Goal: Task Accomplishment & Management: Complete application form

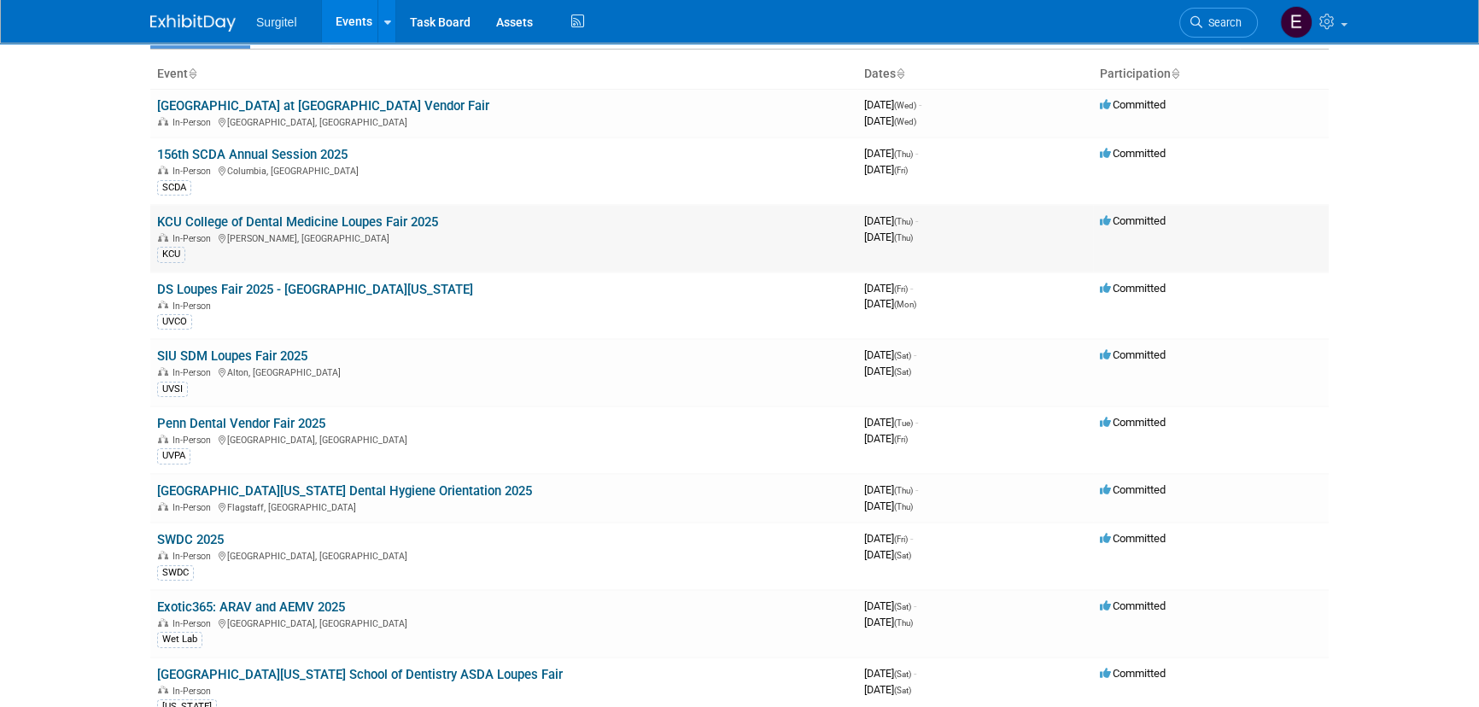
scroll to position [232, 0]
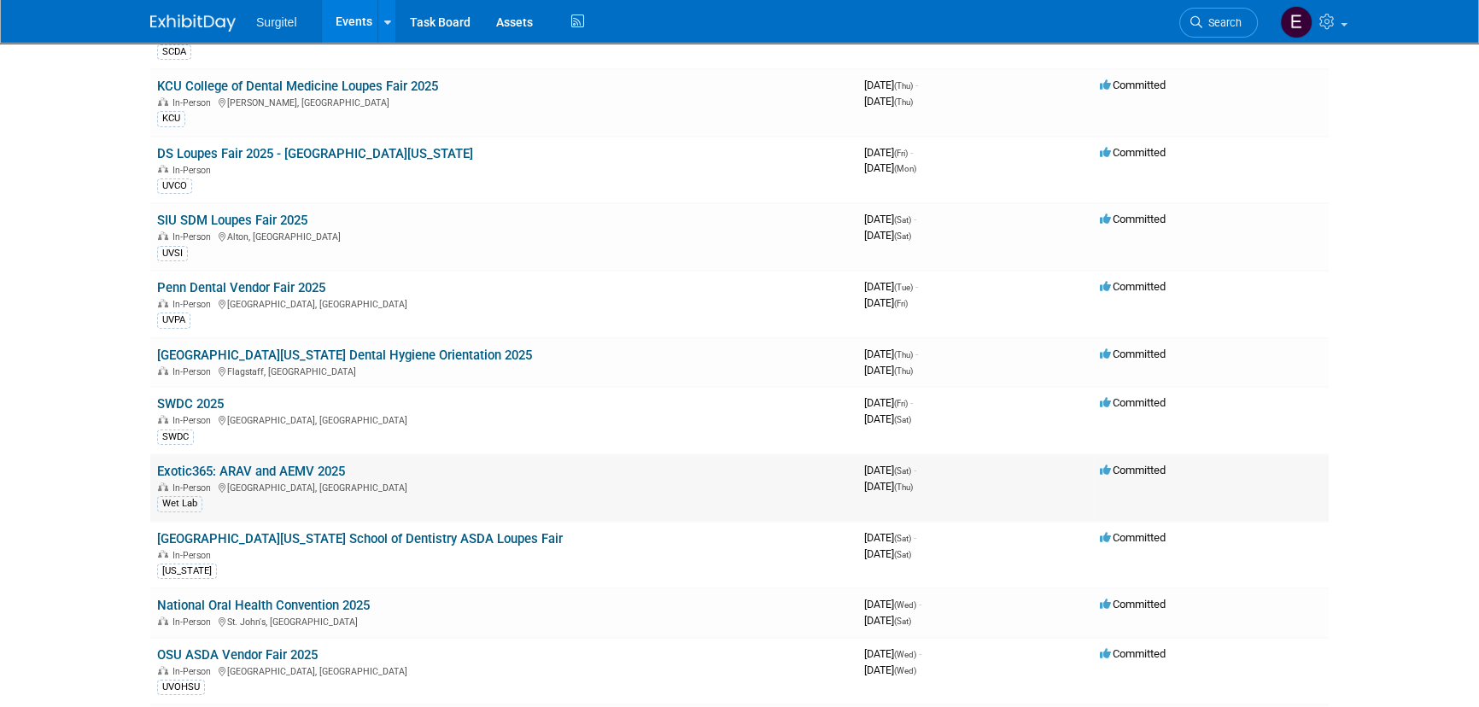
click at [241, 472] on link "Exotic365: ARAV and AEMV 2025" at bounding box center [251, 471] width 188 height 15
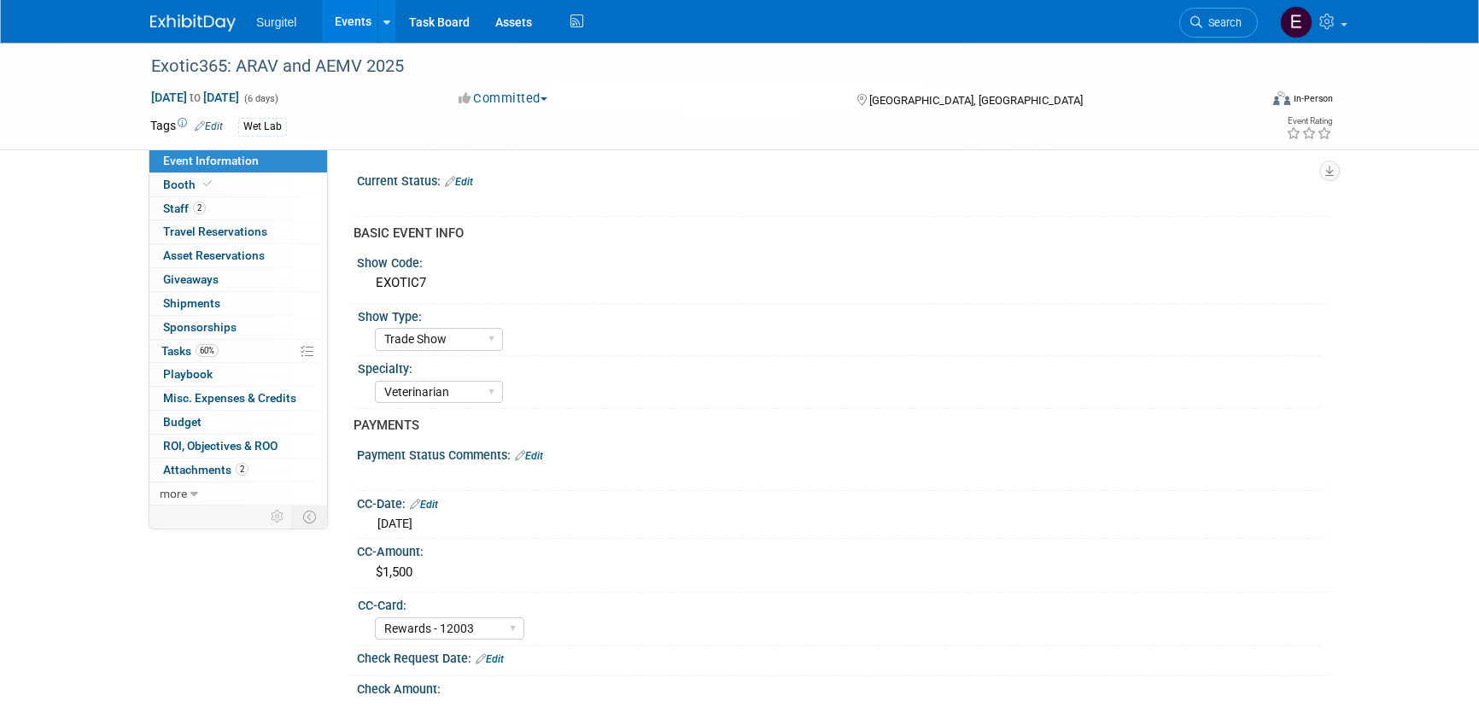
select select "Trade Show"
select select "Veterinarian"
select select "Rewards - 12003"
select select "No"
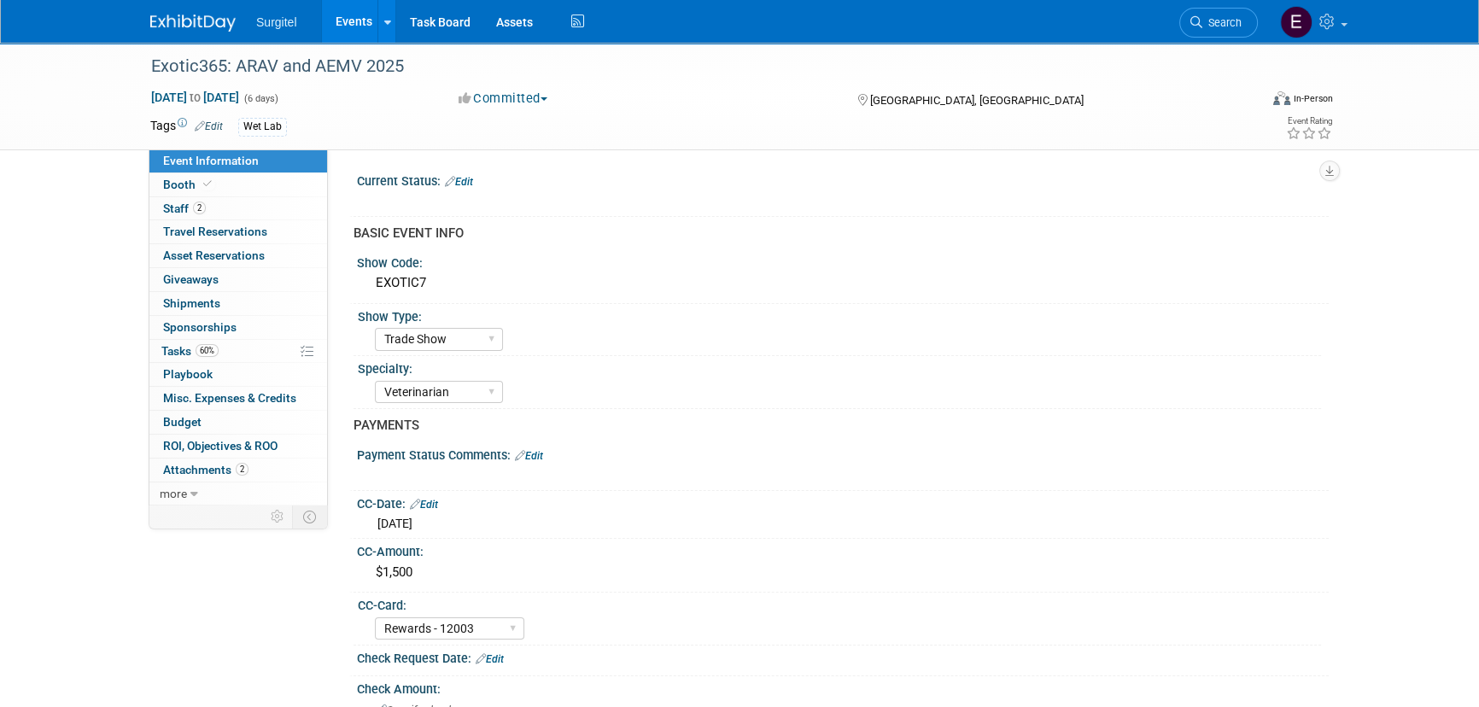
click at [342, 33] on link "Events" at bounding box center [353, 21] width 62 height 43
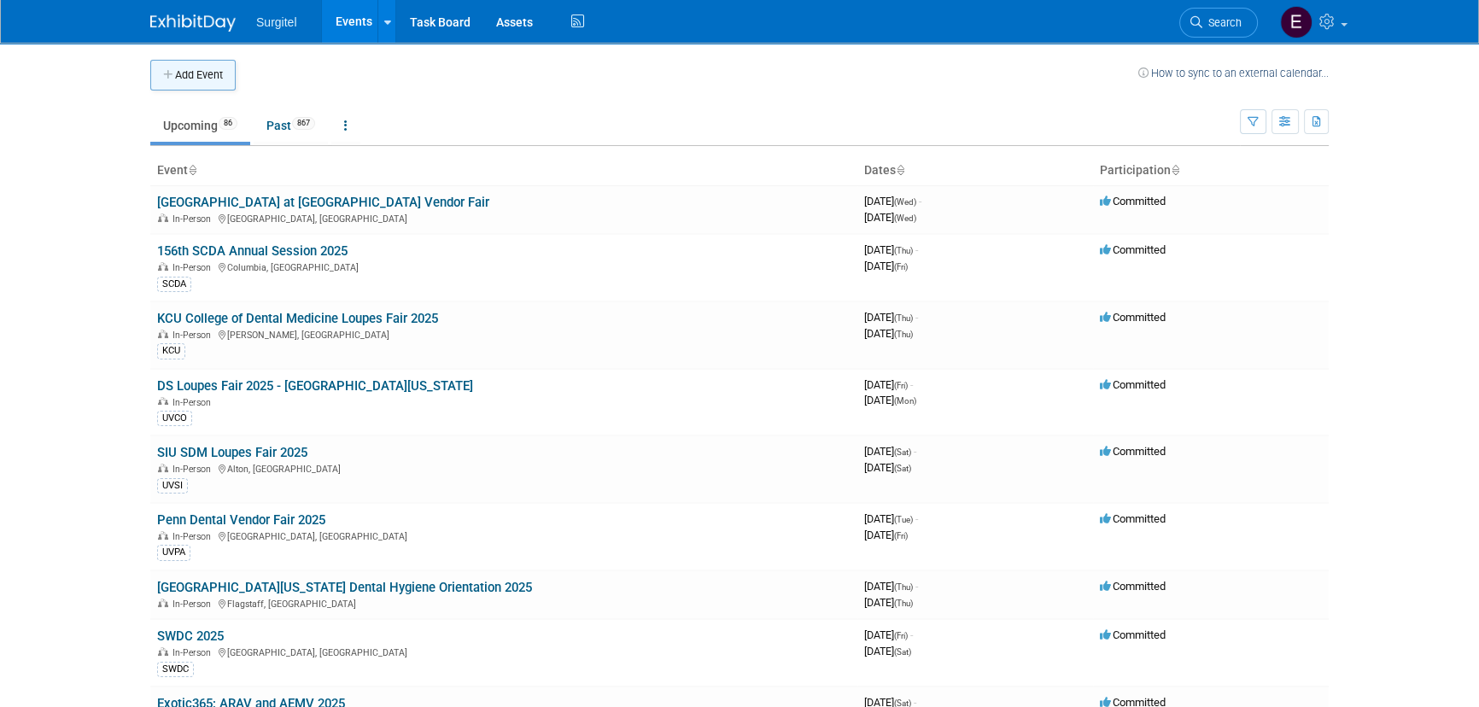
click at [218, 87] on button "Add Event" at bounding box center [192, 75] width 85 height 31
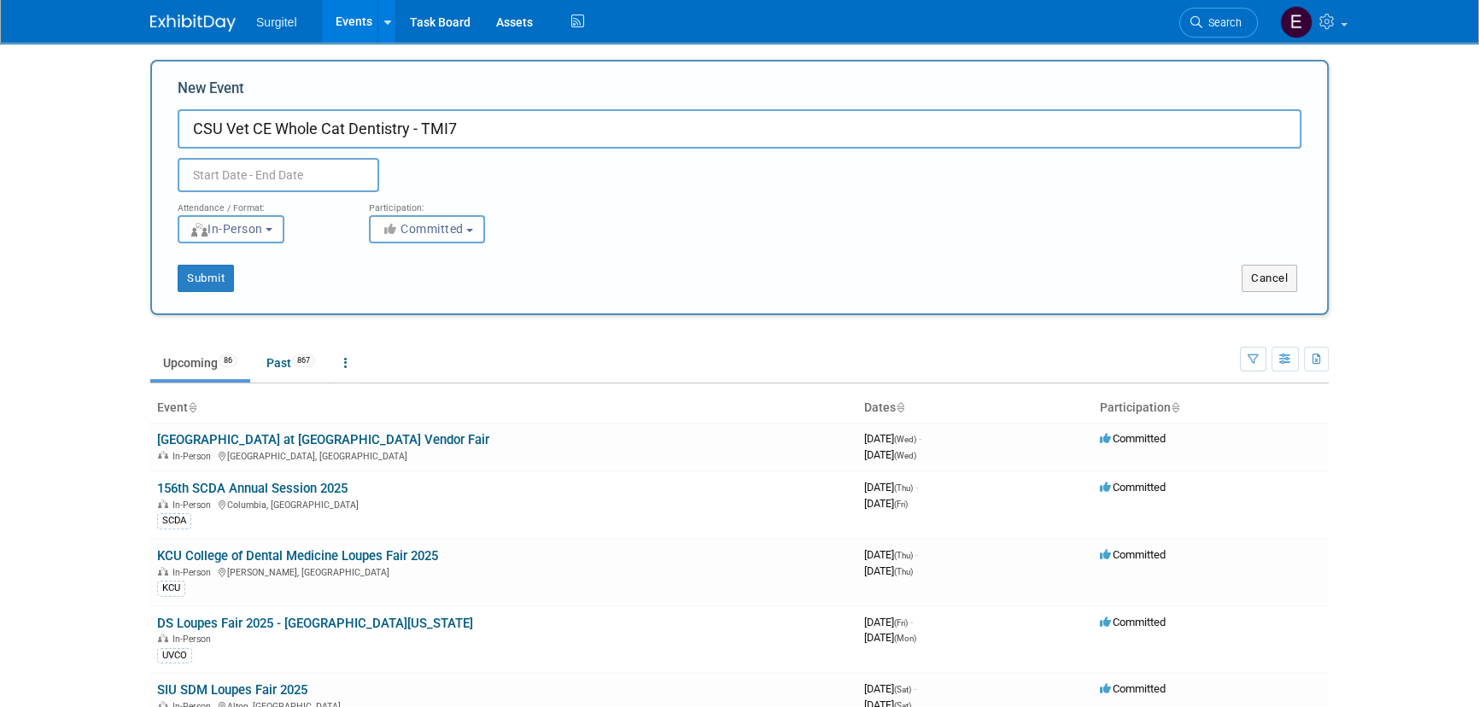
type input "CSU Vet CE Whole Cat Dentistry - TMI7"
click at [264, 157] on div "Duplicate Event Warning" at bounding box center [740, 171] width 1150 height 44
click at [265, 166] on input "text" at bounding box center [279, 175] width 202 height 34
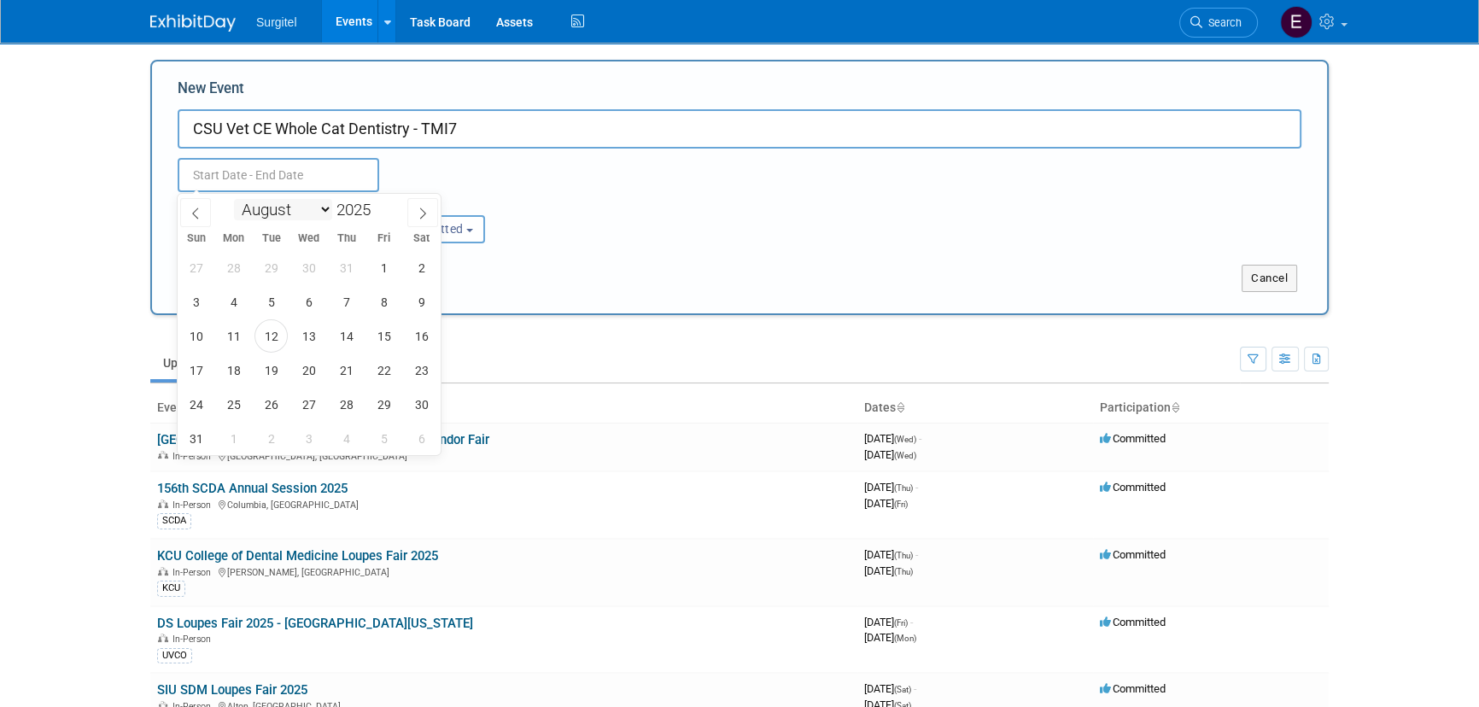
click at [270, 209] on select "January February March April May June July August September October November De…" at bounding box center [283, 209] width 98 height 21
select select "9"
click at [234, 199] on select "January February March April May June July August September October November De…" at bounding box center [283, 209] width 98 height 21
click at [196, 407] on span "26" at bounding box center [195, 404] width 33 height 33
click at [222, 396] on span "27" at bounding box center [233, 404] width 33 height 33
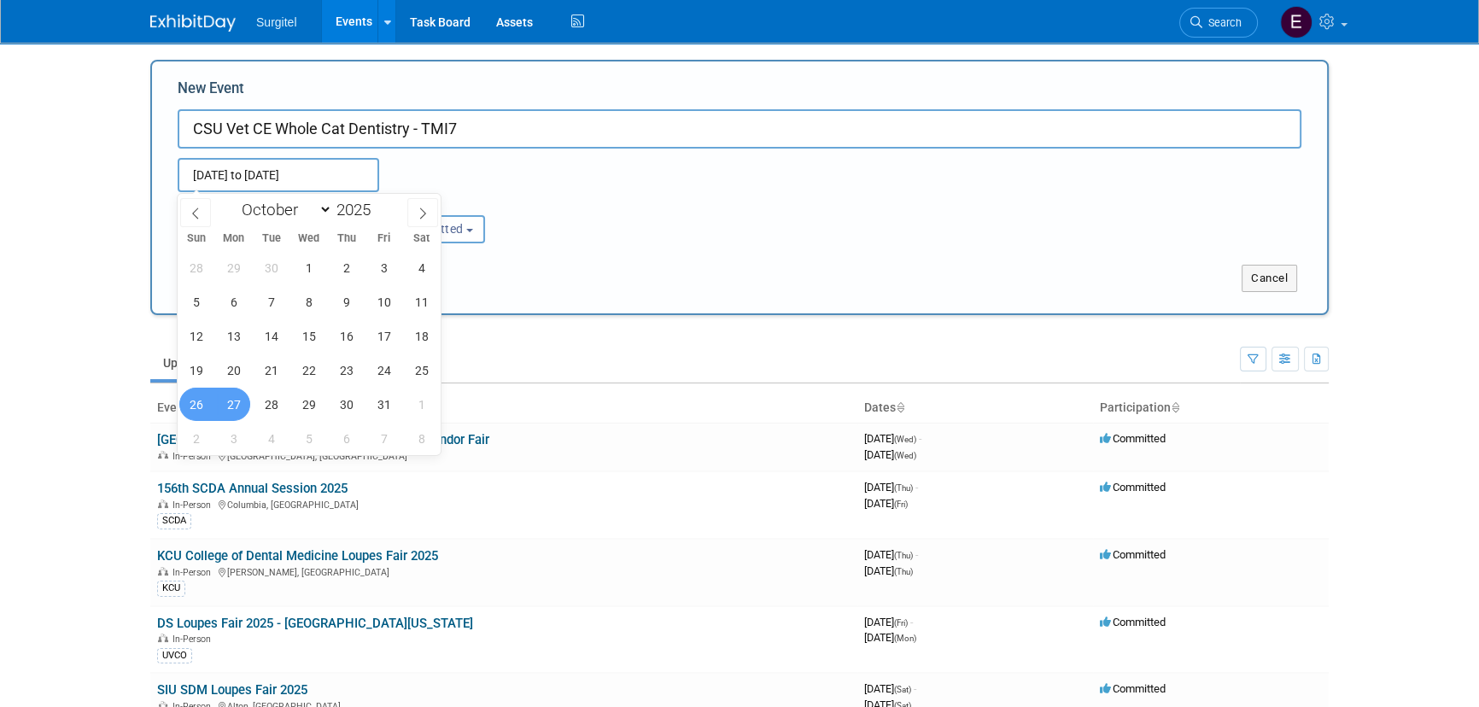
type input "Oct 26, 2025 to Oct 27, 2025"
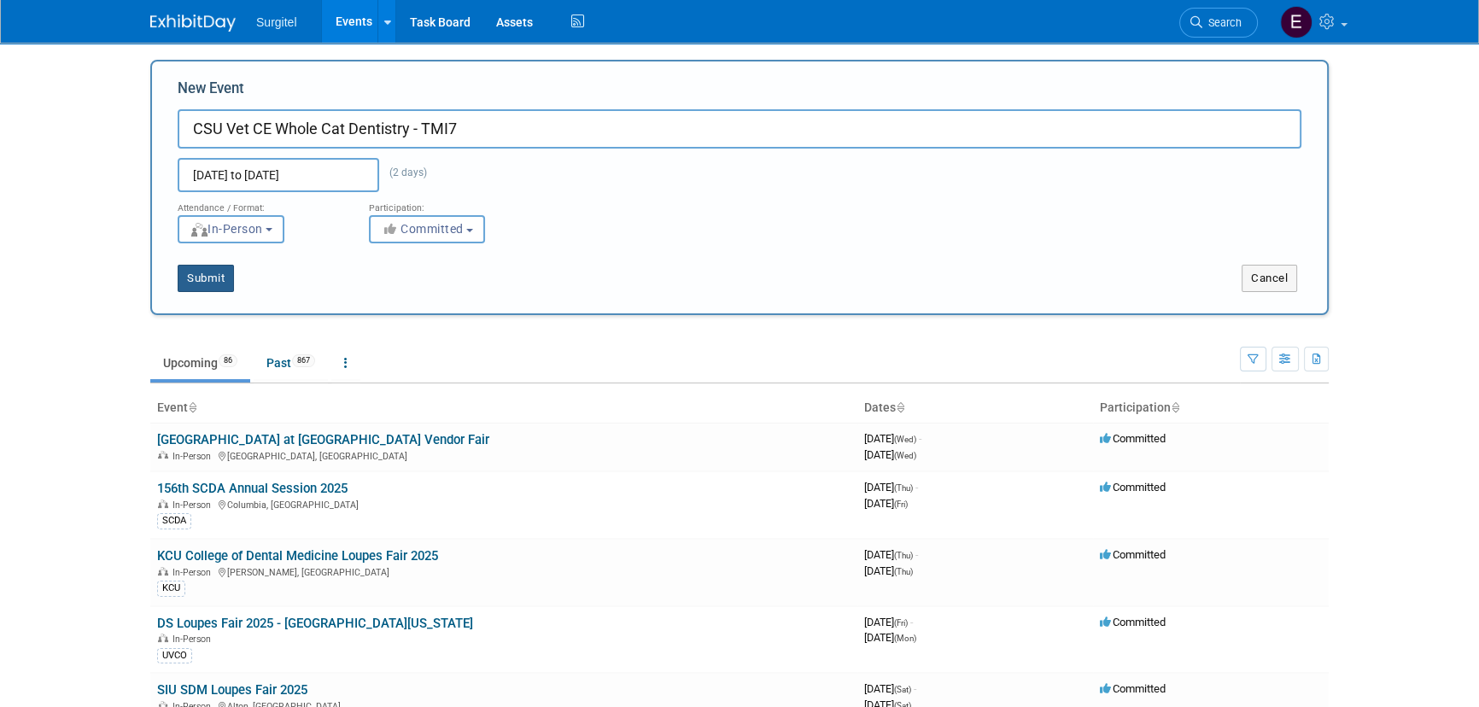
drag, startPoint x: 213, startPoint y: 275, endPoint x: 211, endPoint y: 266, distance: 8.7
click at [210, 276] on button "Submit" at bounding box center [206, 278] width 56 height 27
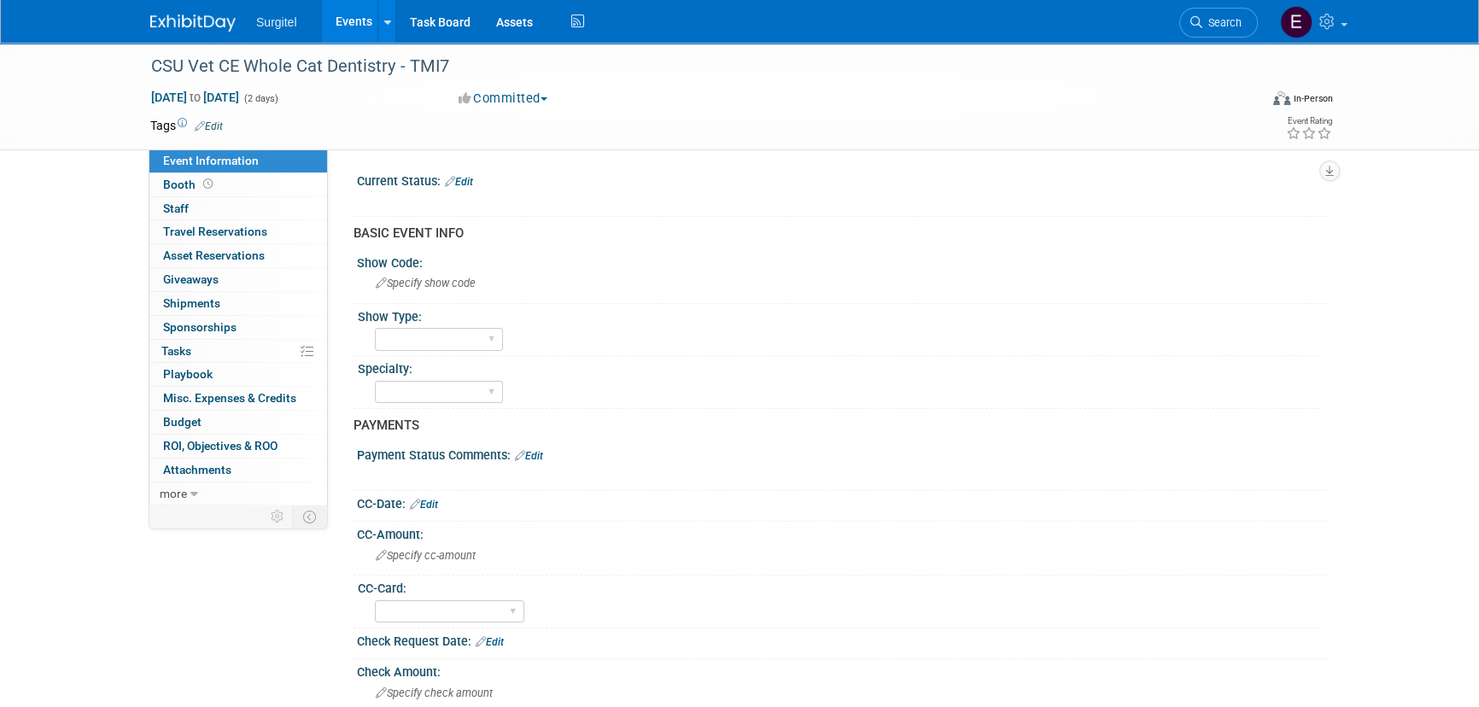
click at [221, 121] on link "Edit" at bounding box center [209, 126] width 28 height 12
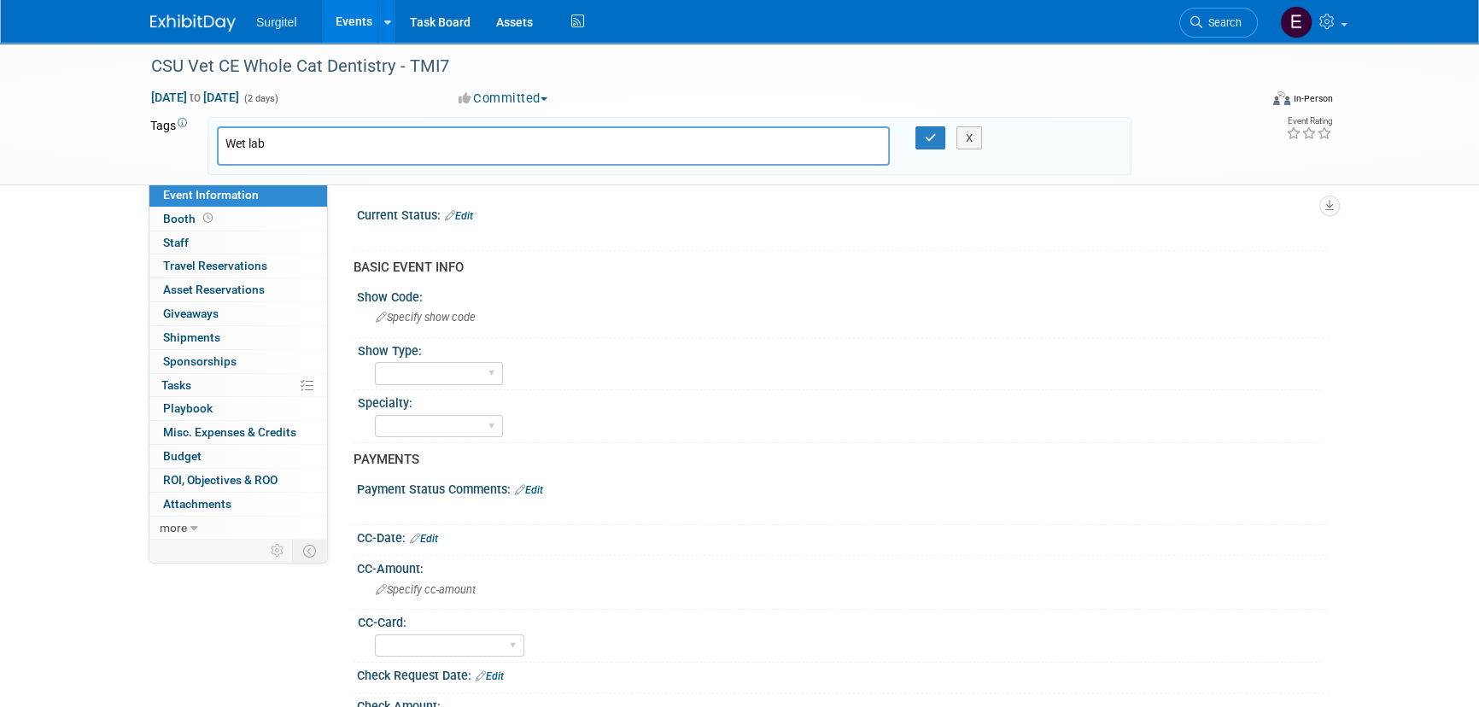
type input "Wet lab"
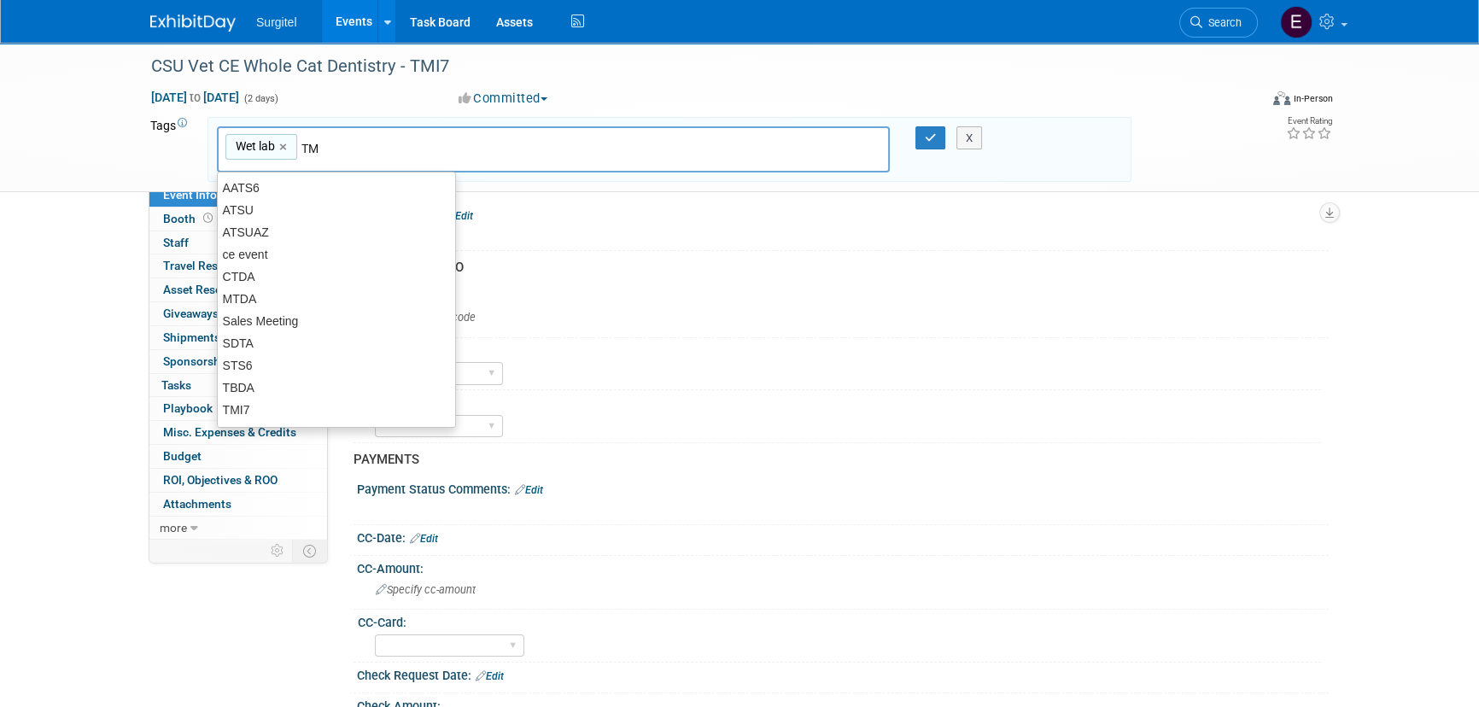
type input "TMI"
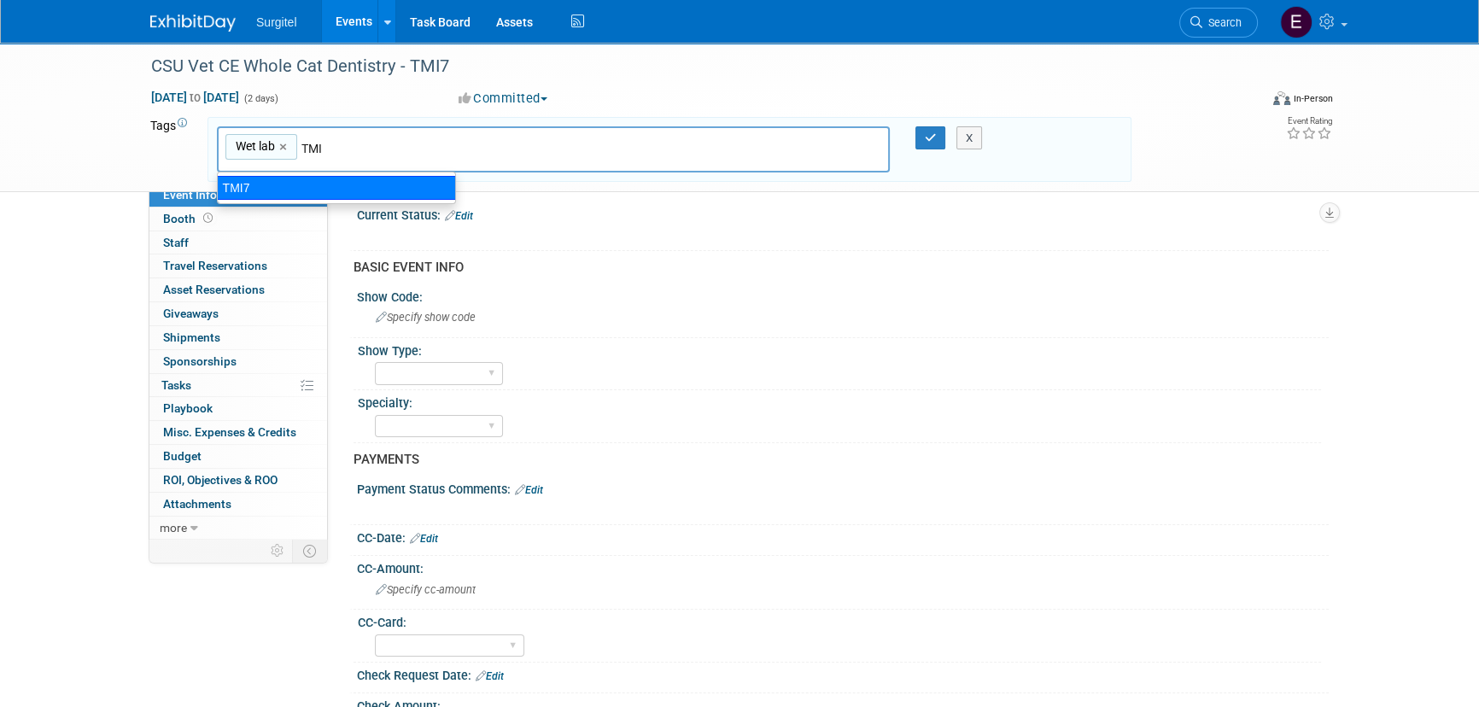
click at [379, 181] on div "TMI7" at bounding box center [336, 188] width 239 height 24
type input "Wet lab, TMI7"
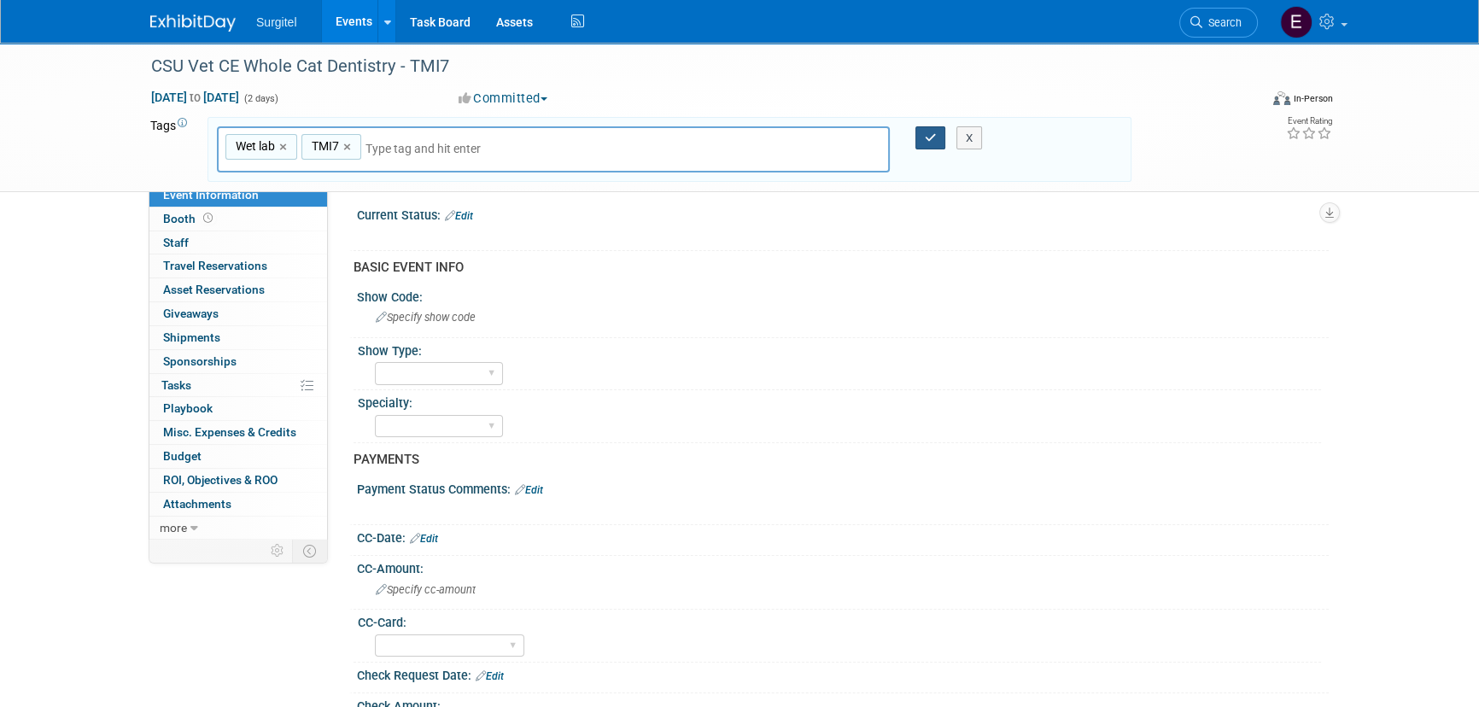
click at [925, 137] on icon "button" at bounding box center [931, 137] width 12 height 11
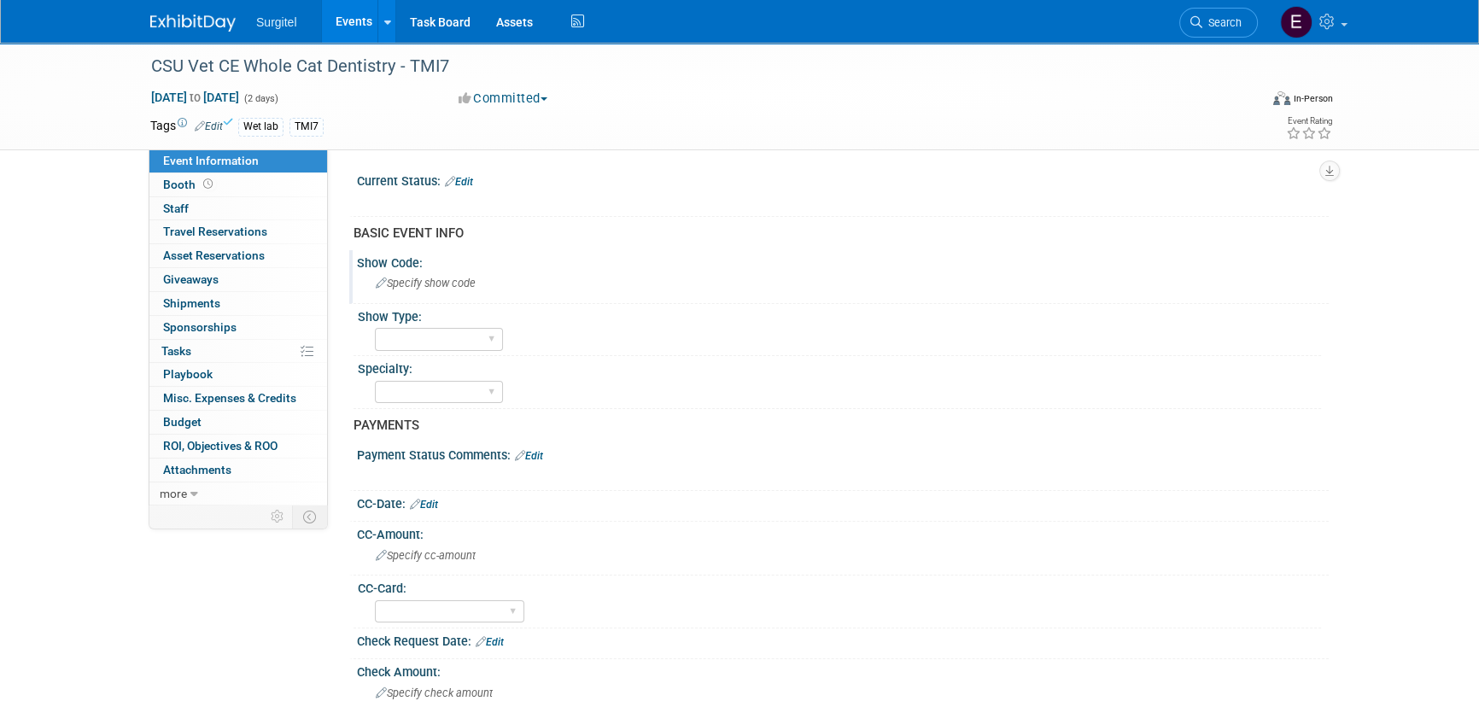
click at [445, 282] on span "Specify show code" at bounding box center [426, 283] width 100 height 13
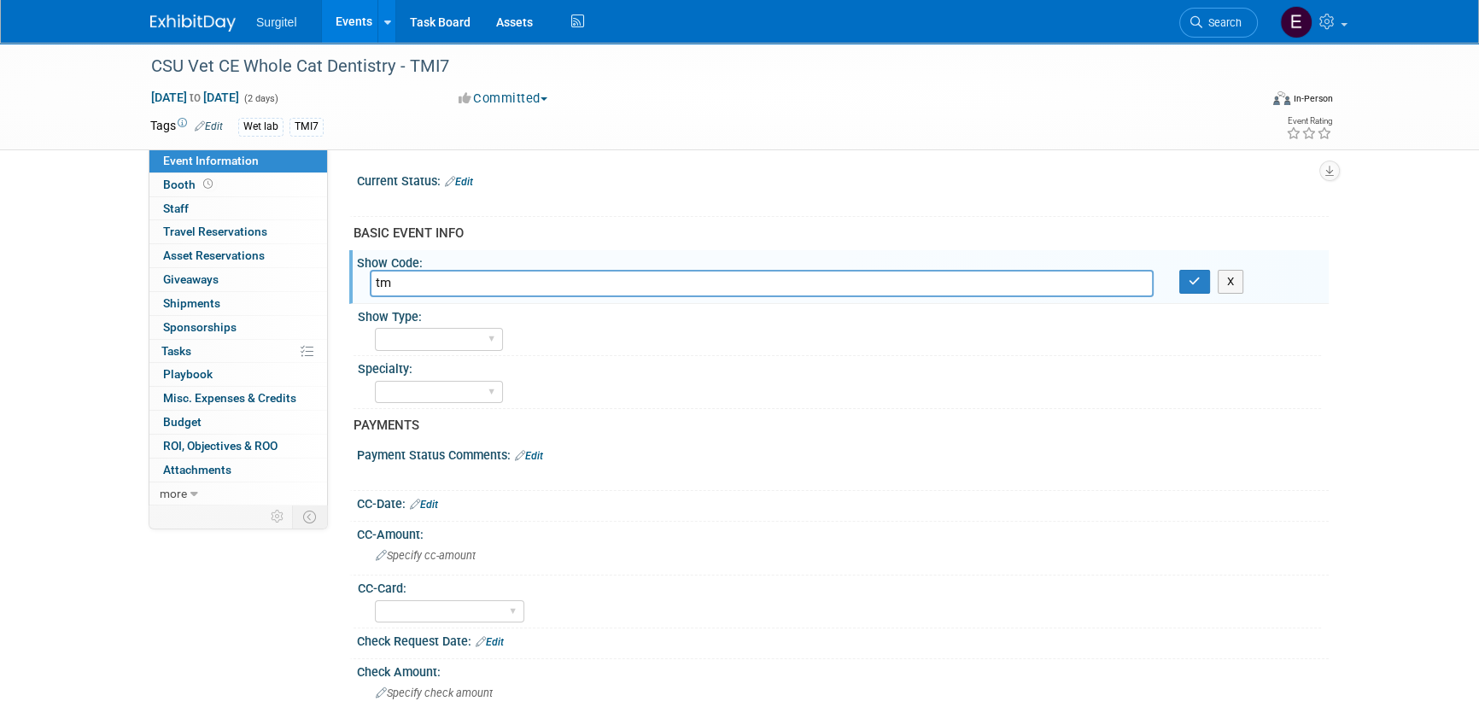
type input "t"
type input "TMI7"
click at [1203, 276] on button "button" at bounding box center [1195, 282] width 31 height 24
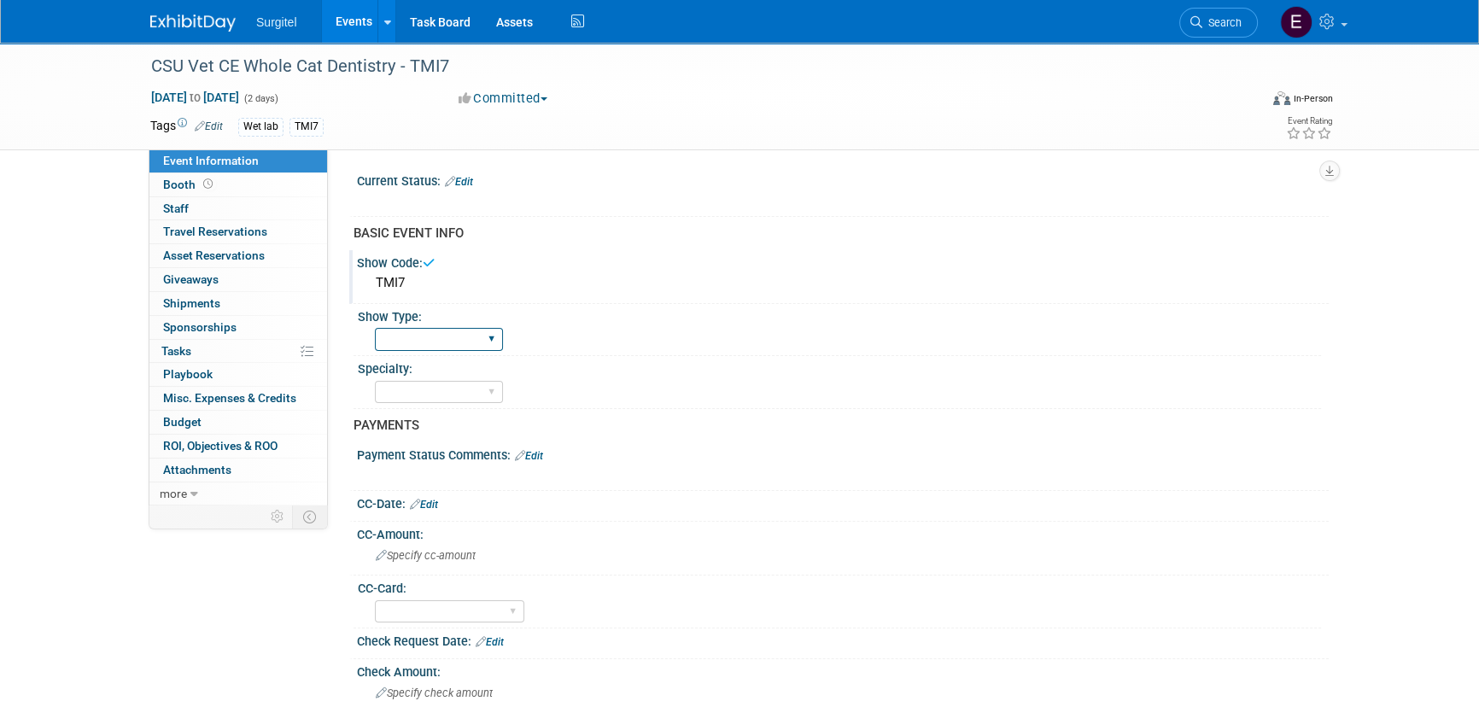
click at [420, 333] on select "School Show Trade Show Wet Lab CE Course Lunch and Learn" at bounding box center [439, 339] width 128 height 23
click at [375, 328] on select "School Show Trade Show Wet Lab CE Course Lunch and Learn" at bounding box center [439, 339] width 128 height 23
click at [422, 385] on select "Dental Hygiene Medical Veterinarian Other" at bounding box center [439, 392] width 128 height 23
click at [436, 334] on select "School Show Trade Show Wet Lab CE Course Lunch and Learn" at bounding box center [439, 339] width 128 height 23
select select "CE Course"
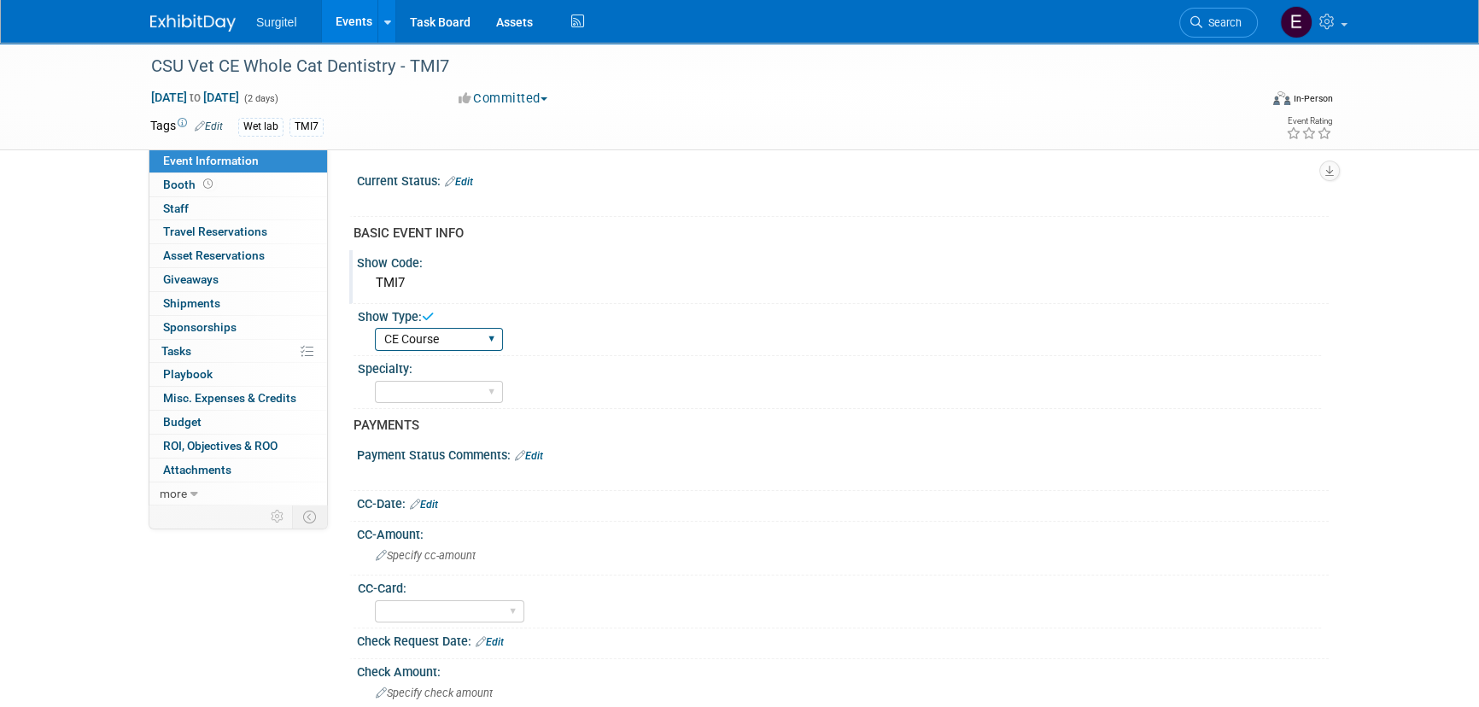
click at [375, 328] on select "School Show Trade Show Wet Lab CE Course Lunch and Learn" at bounding box center [439, 339] width 128 height 23
click at [419, 389] on select "Dental Hygiene Medical Veterinarian Other" at bounding box center [439, 392] width 128 height 23
select select "Veterinarian"
click at [375, 381] on select "Dental Hygiene Medical Veterinarian Other" at bounding box center [439, 392] width 128 height 23
click at [464, 176] on link "Edit" at bounding box center [459, 182] width 28 height 12
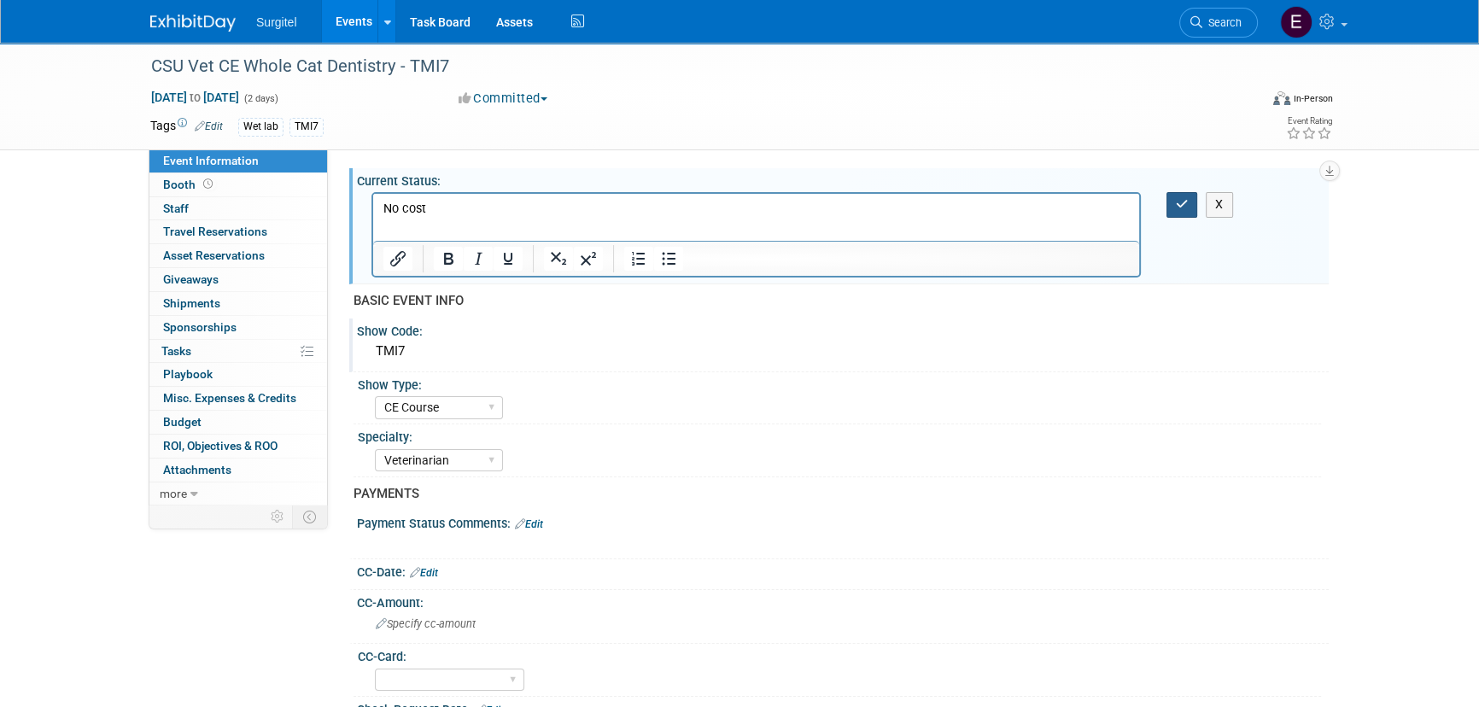
click at [1191, 204] on button "button" at bounding box center [1183, 204] width 32 height 25
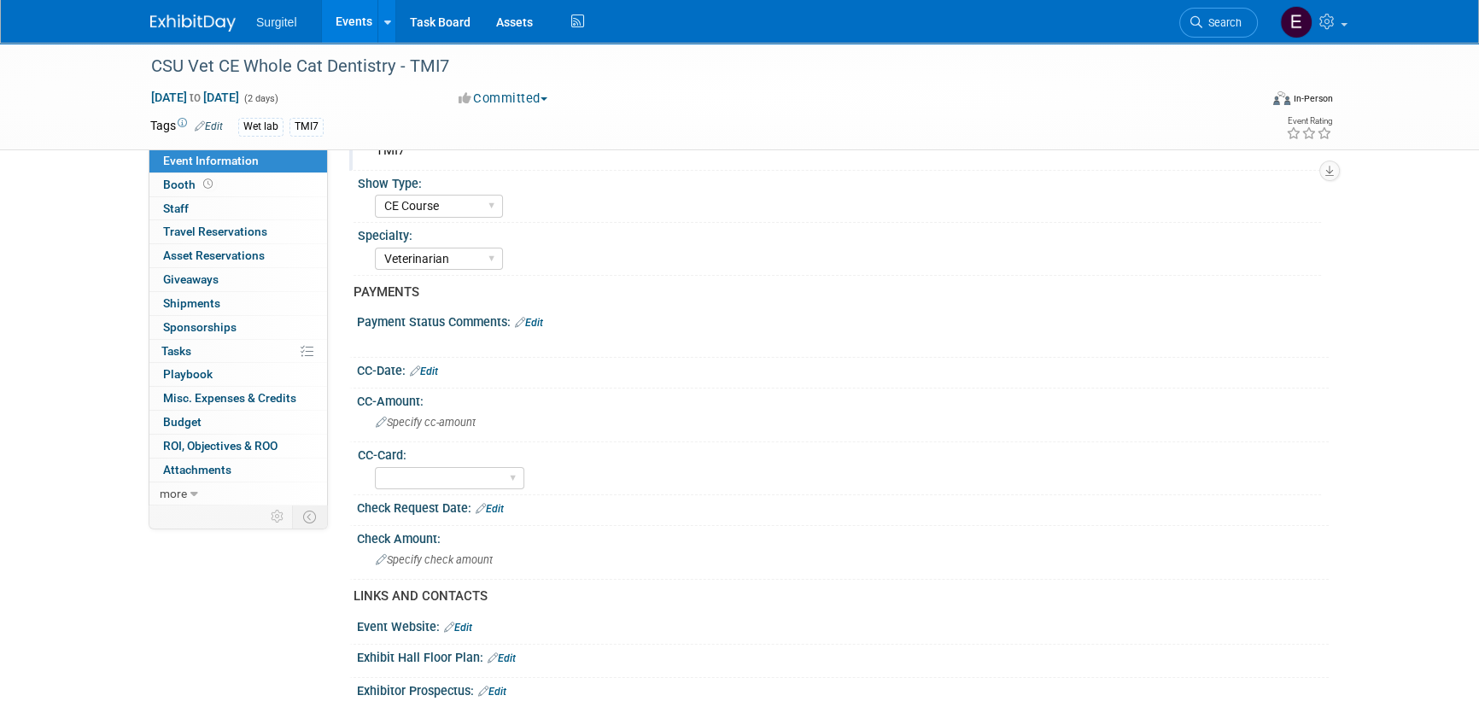
scroll to position [232, 0]
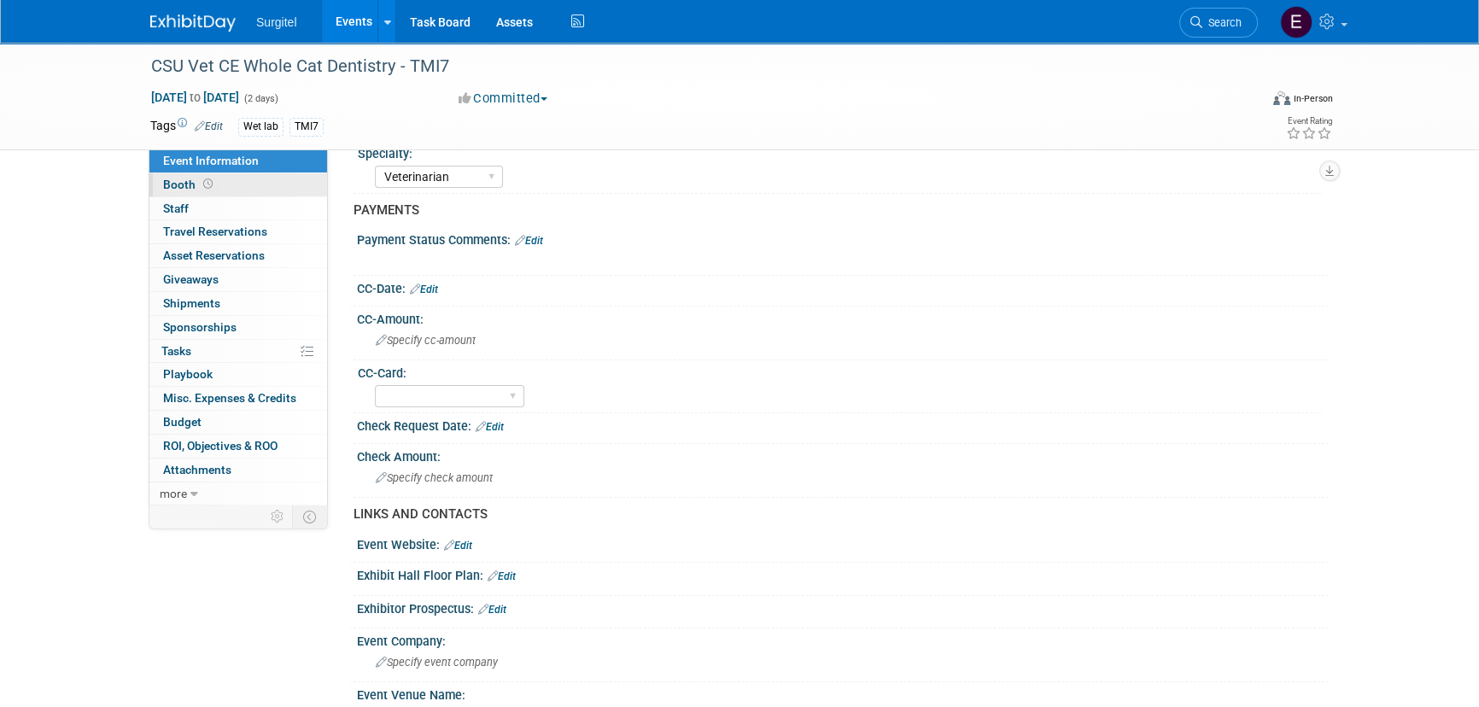
click at [227, 196] on link "Booth" at bounding box center [238, 184] width 178 height 23
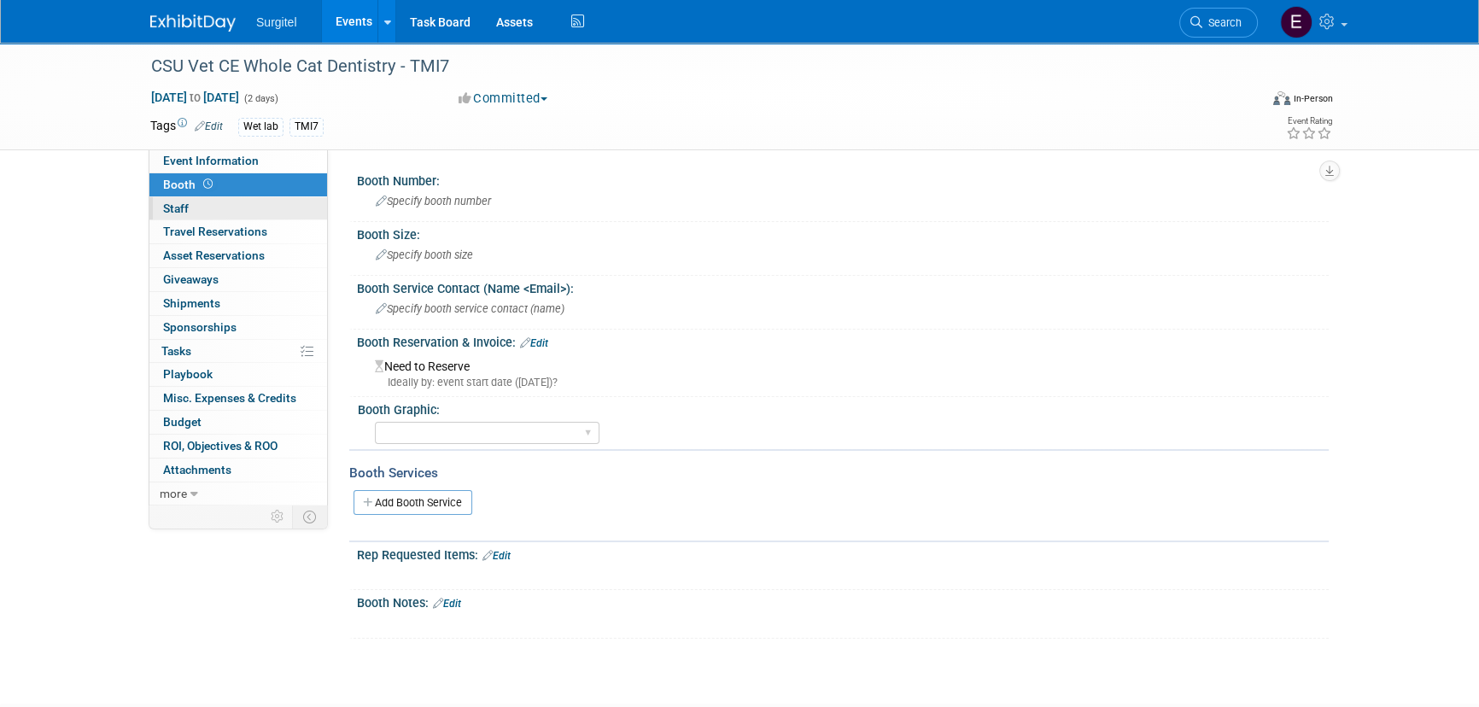
click at [225, 214] on link "0 Staff 0" at bounding box center [238, 208] width 178 height 23
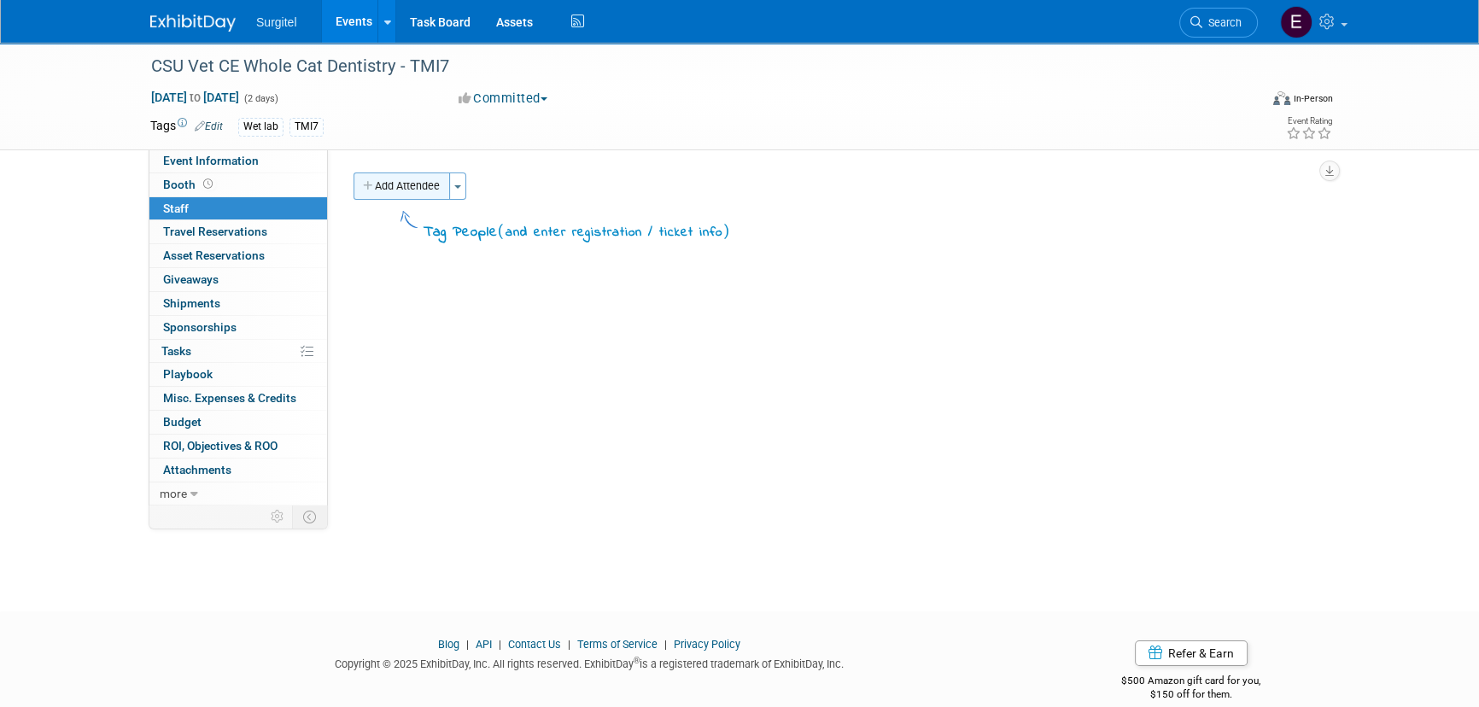
click at [393, 185] on button "Add Attendee" at bounding box center [402, 186] width 97 height 27
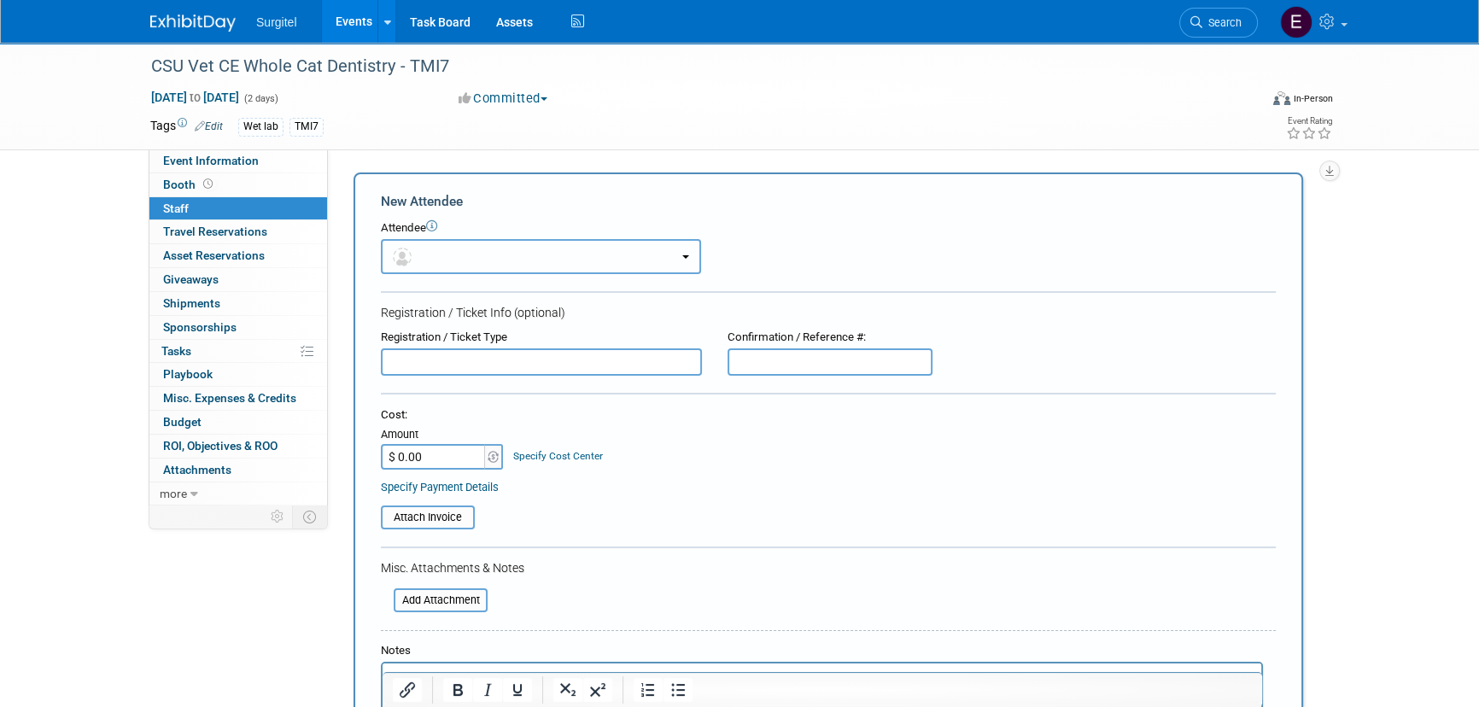
click at [436, 253] on button "button" at bounding box center [541, 256] width 320 height 35
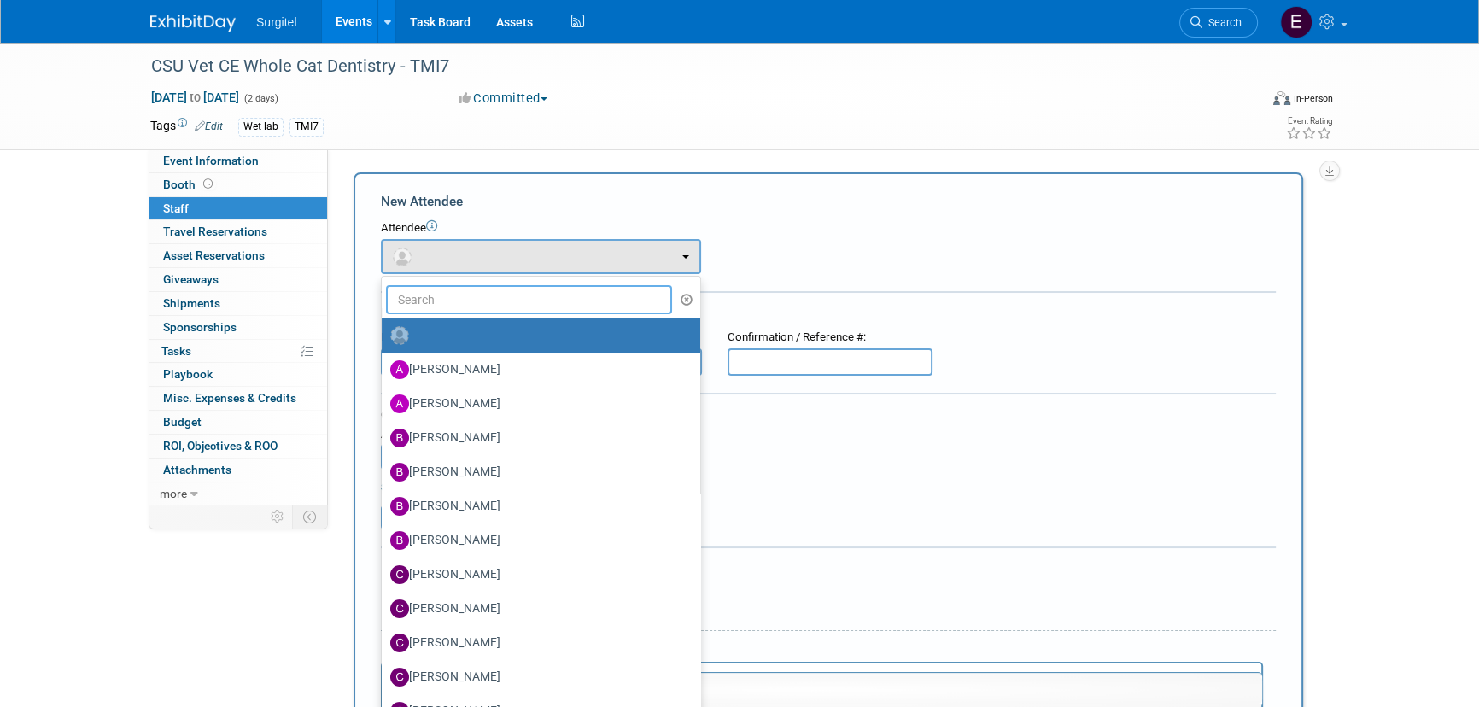
drag, startPoint x: 455, startPoint y: 304, endPoint x: 665, endPoint y: 290, distance: 209.8
click at [456, 304] on input "text" at bounding box center [529, 299] width 286 height 29
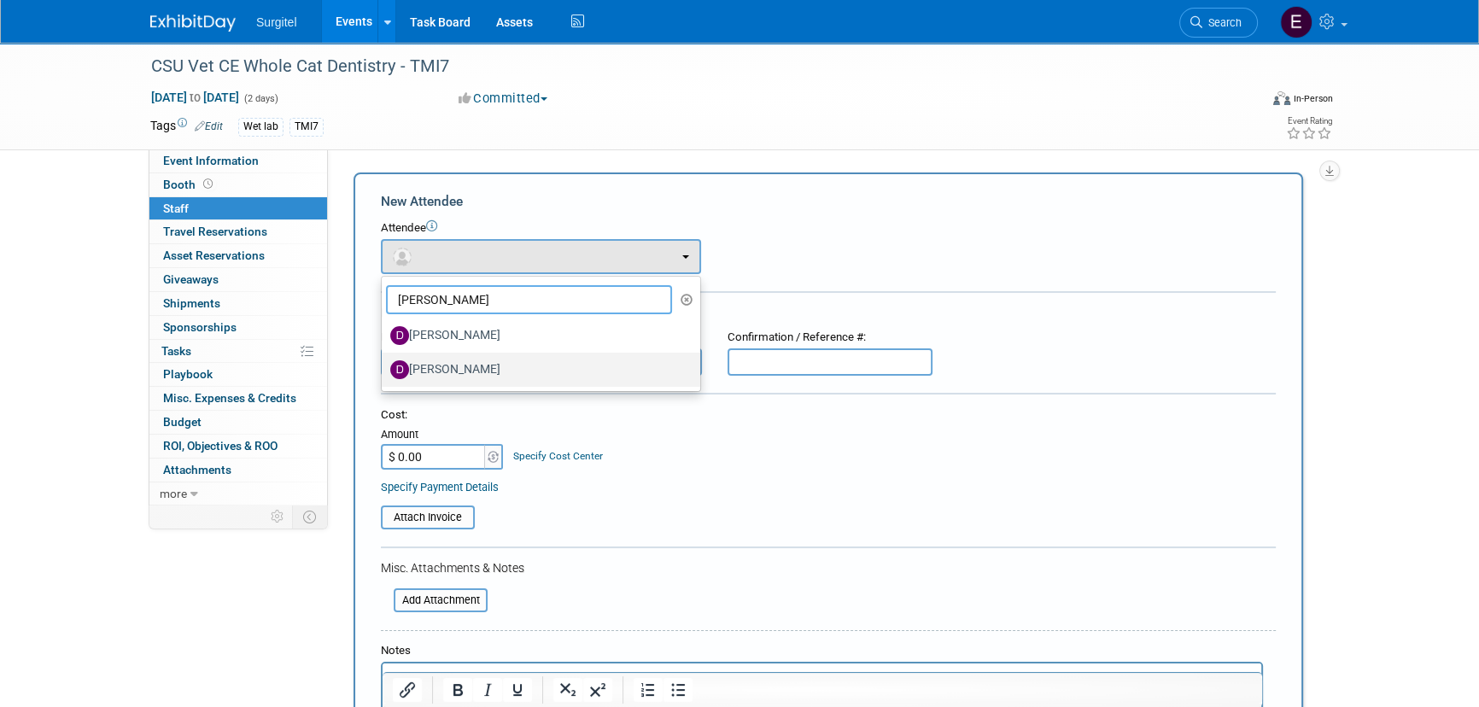
type input "Dan"
click at [445, 382] on label "Daniel Green" at bounding box center [536, 369] width 293 height 27
click at [384, 373] on input "Daniel Green" at bounding box center [378, 367] width 11 height 11
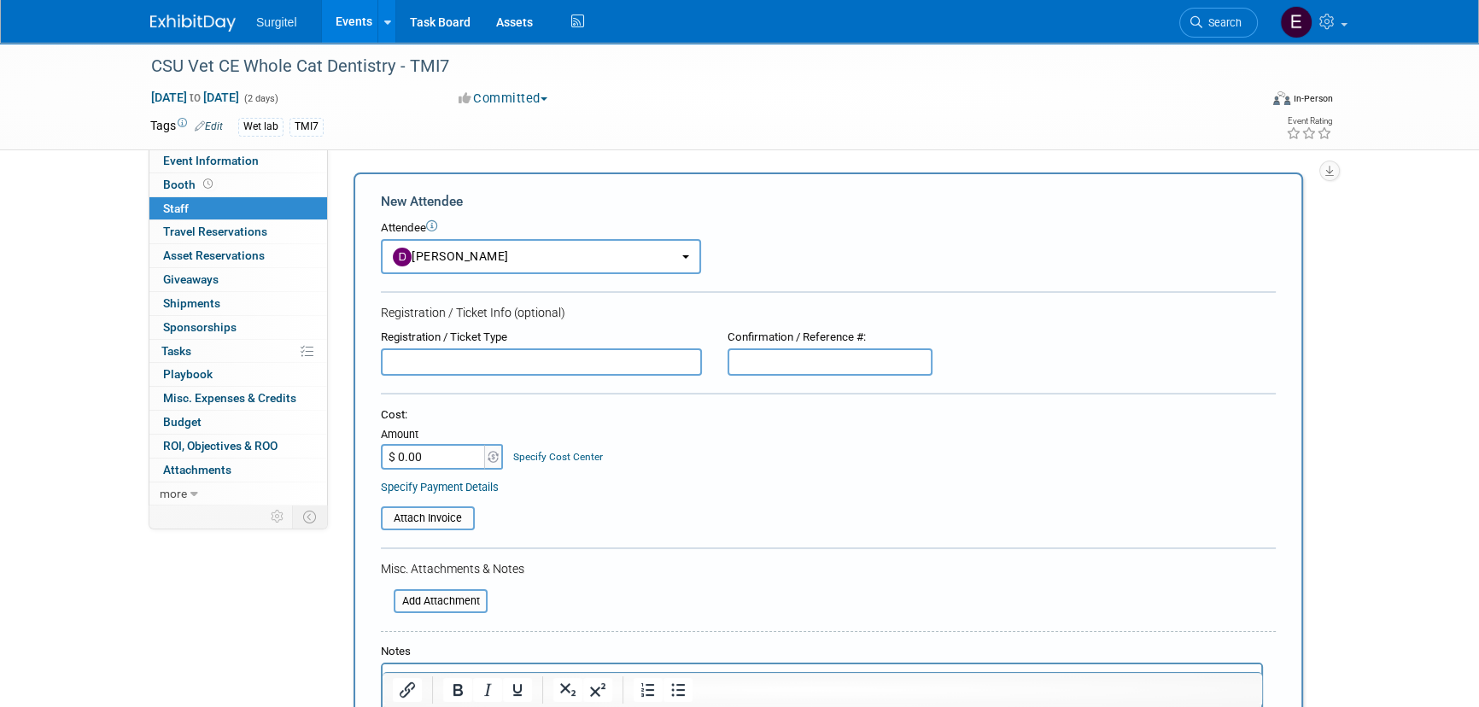
select select "1ac71c61-af79-4874-ab65-dabcda0a9372"
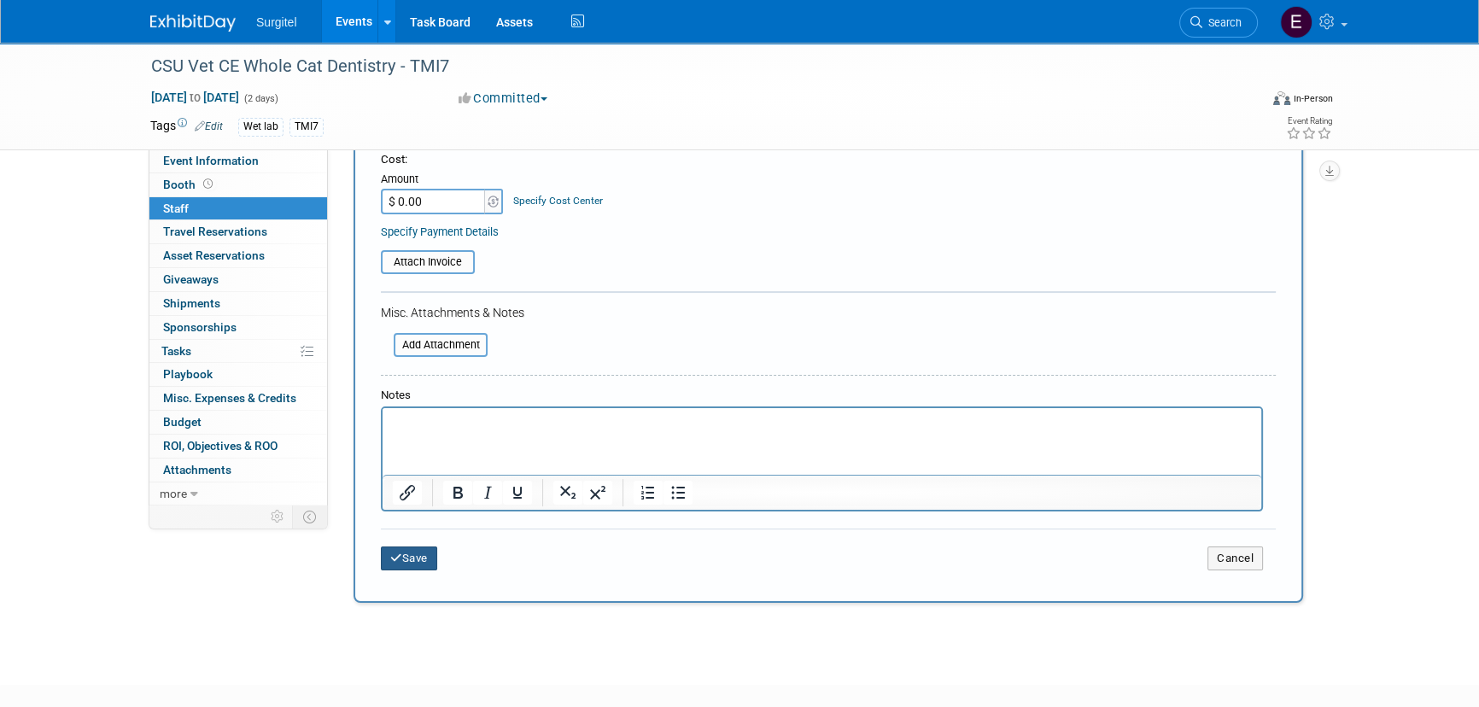
click at [402, 555] on button "Save" at bounding box center [409, 559] width 56 height 24
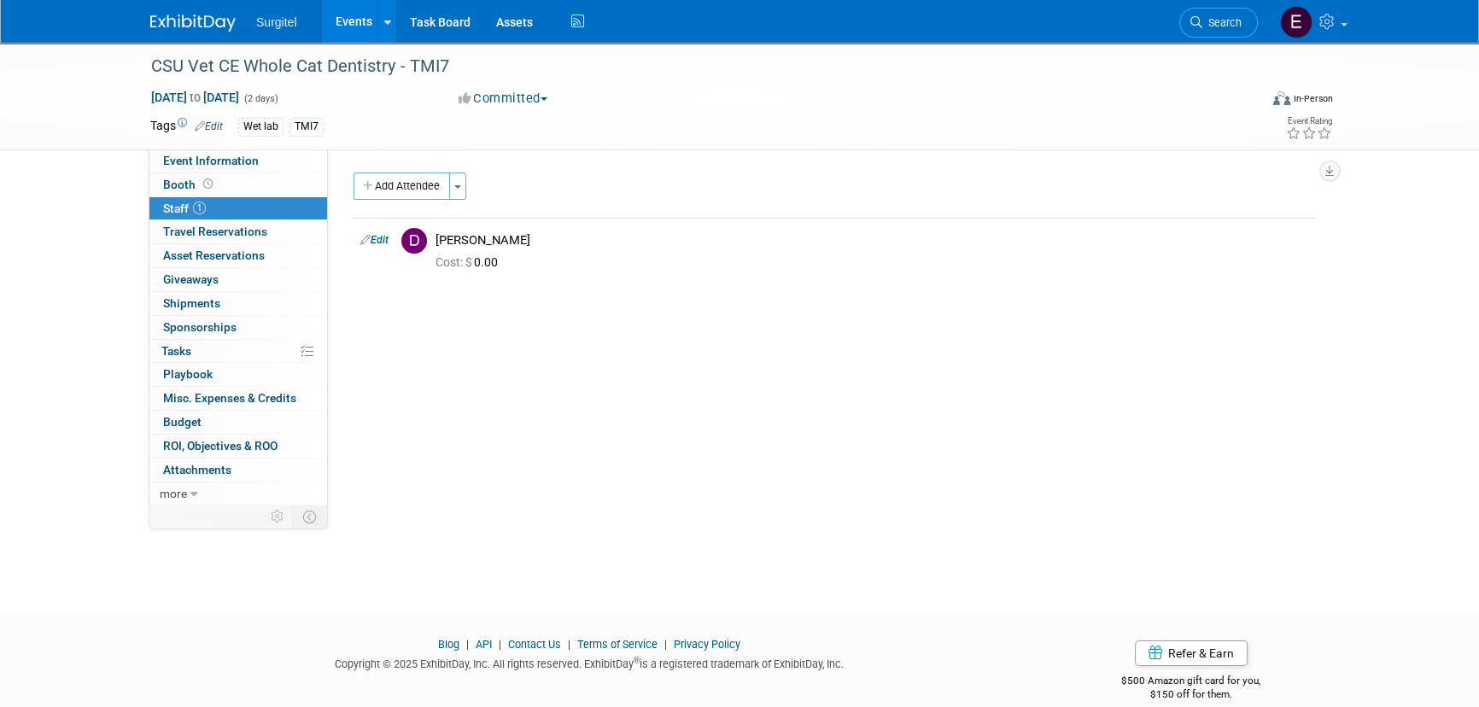
click at [360, 25] on link "Events" at bounding box center [353, 21] width 62 height 43
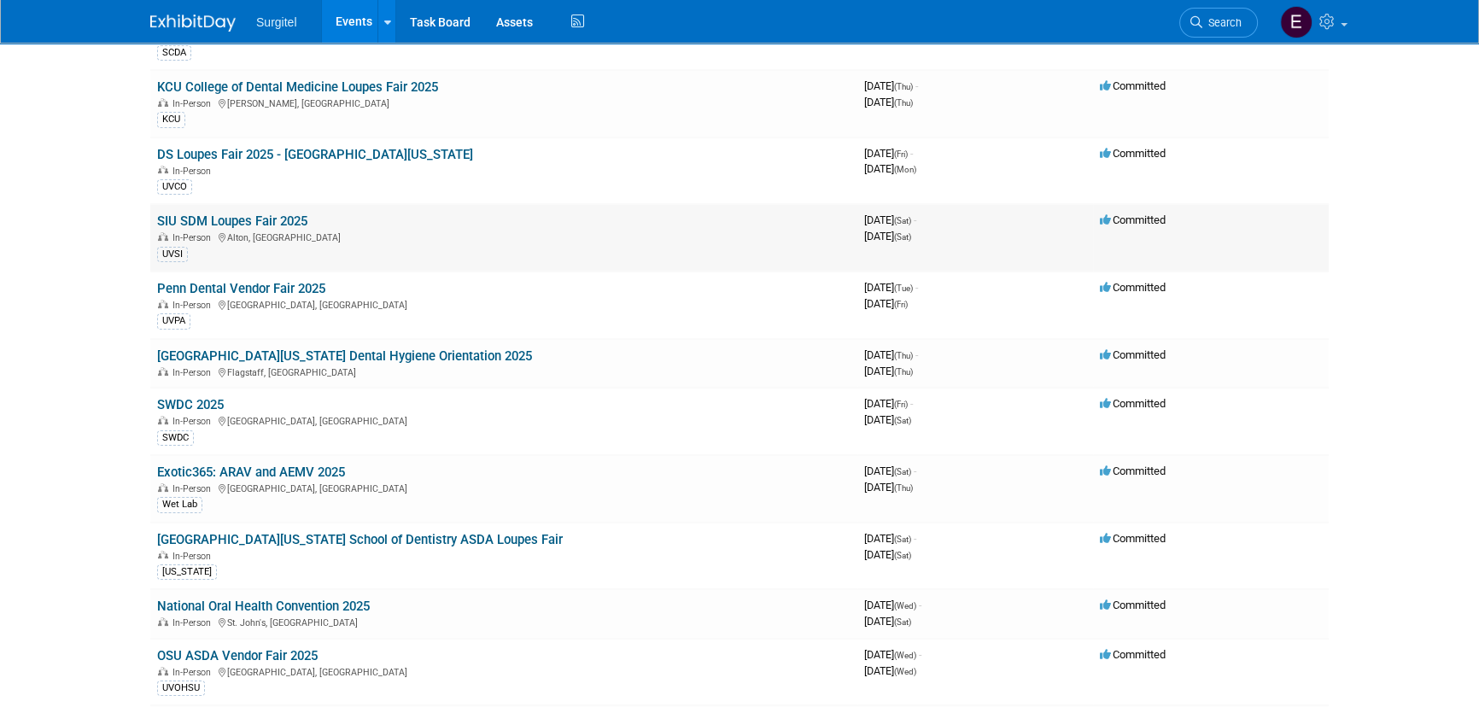
scroll to position [232, 0]
